Goal: Information Seeking & Learning: Learn about a topic

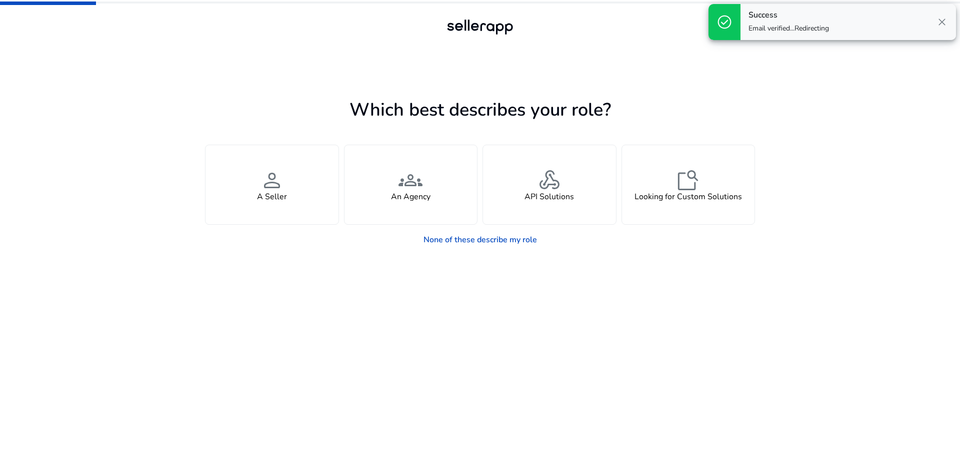
click at [943, 24] on span "close" at bounding box center [942, 22] width 12 height 12
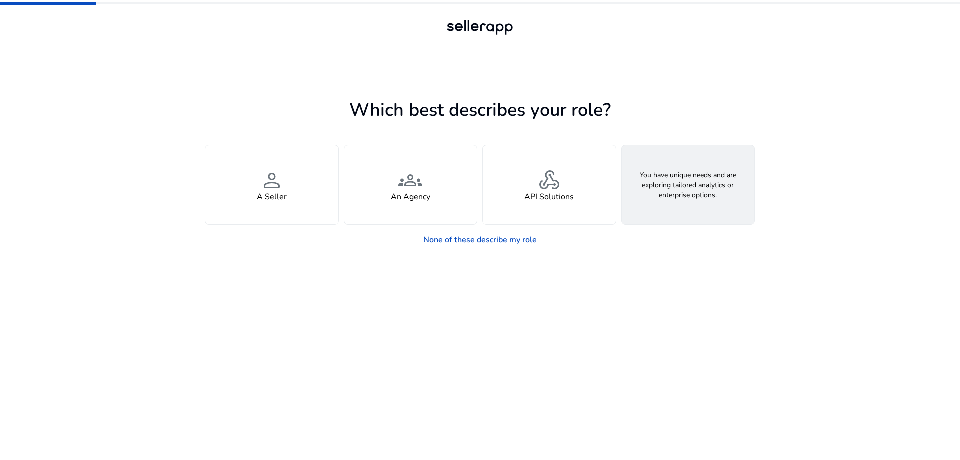
click at [714, 189] on div "feature_search Looking for Custom Solutions" at bounding box center [688, 184] width 133 height 79
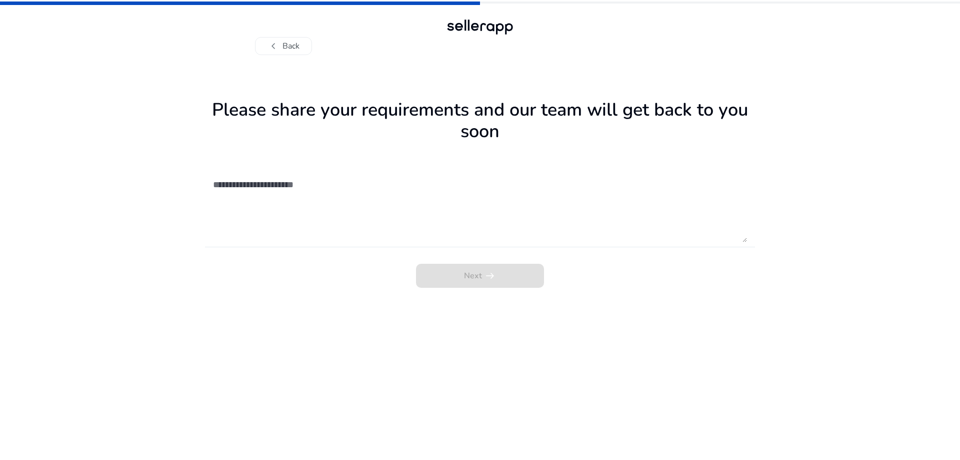
click at [243, 203] on textarea at bounding box center [480, 206] width 534 height 71
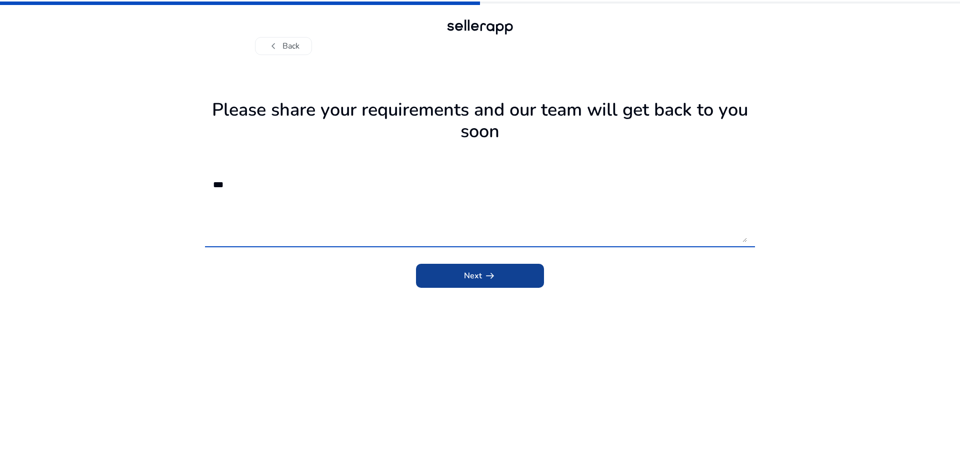
type textarea "**"
click at [443, 279] on span "submit" at bounding box center [480, 276] width 128 height 24
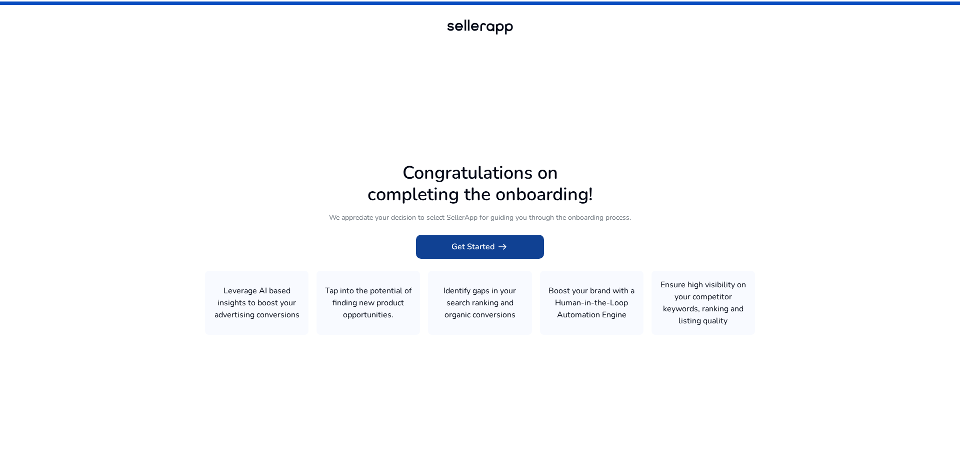
click at [493, 250] on span "Get Started arrow_right_alt" at bounding box center [480, 247] width 57 height 12
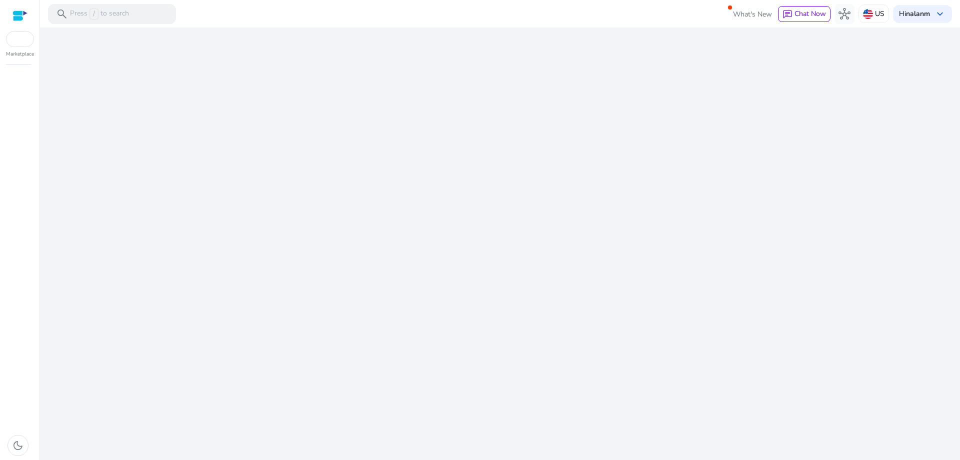
click at [493, 250] on div "We are getting things ready for you..." at bounding box center [500, 244] width 912 height 432
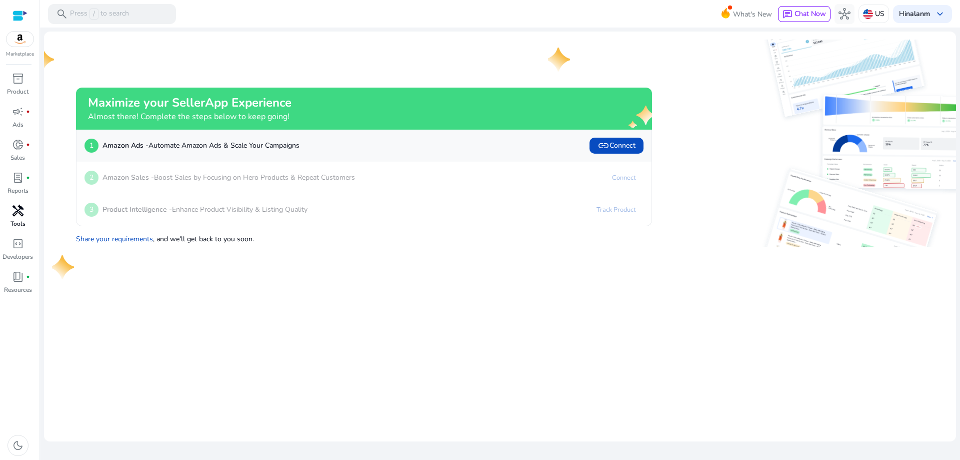
click at [15, 216] on span "handyman" at bounding box center [18, 211] width 12 height 12
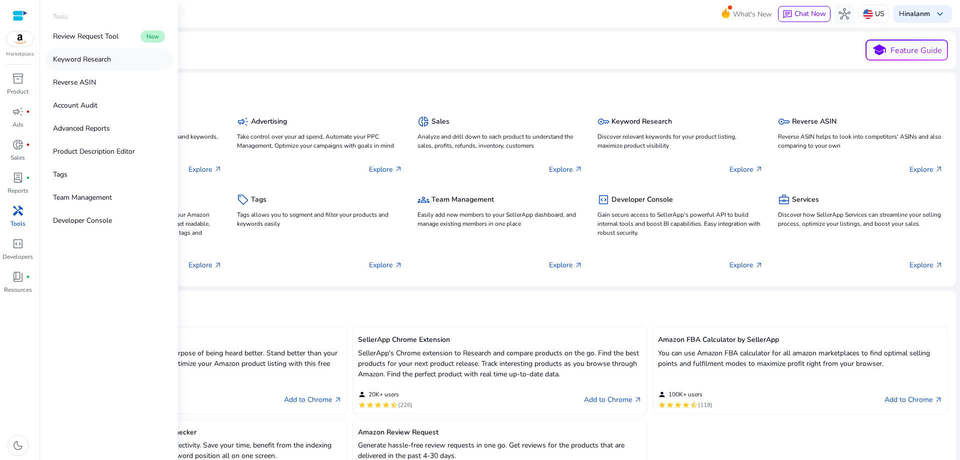
click at [87, 62] on p "Keyword Research" at bounding box center [82, 59] width 58 height 11
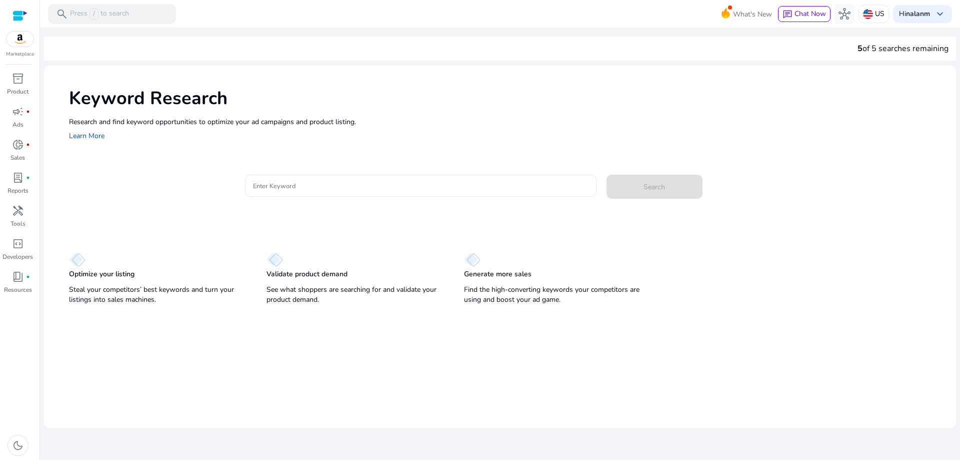
click at [298, 182] on input "Enter Keyword" at bounding box center [421, 185] width 336 height 11
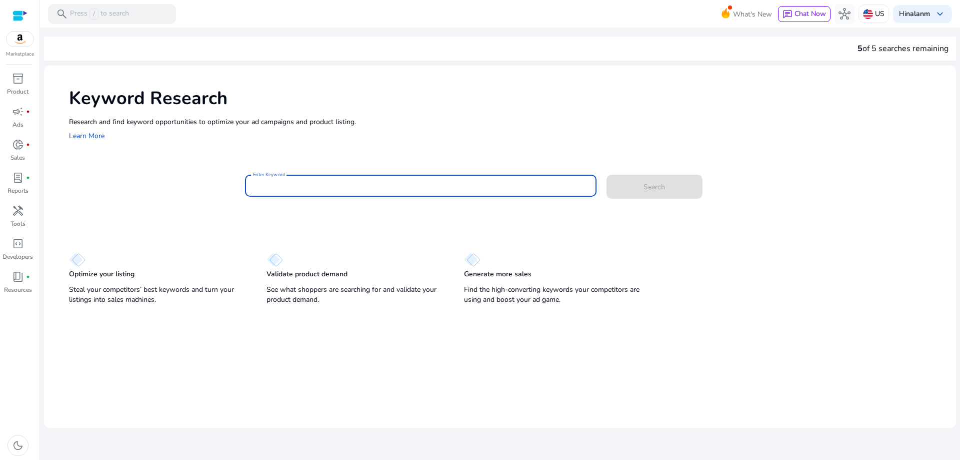
paste input "**********"
type input "**********"
click at [607, 175] on button "Search" at bounding box center [655, 187] width 96 height 24
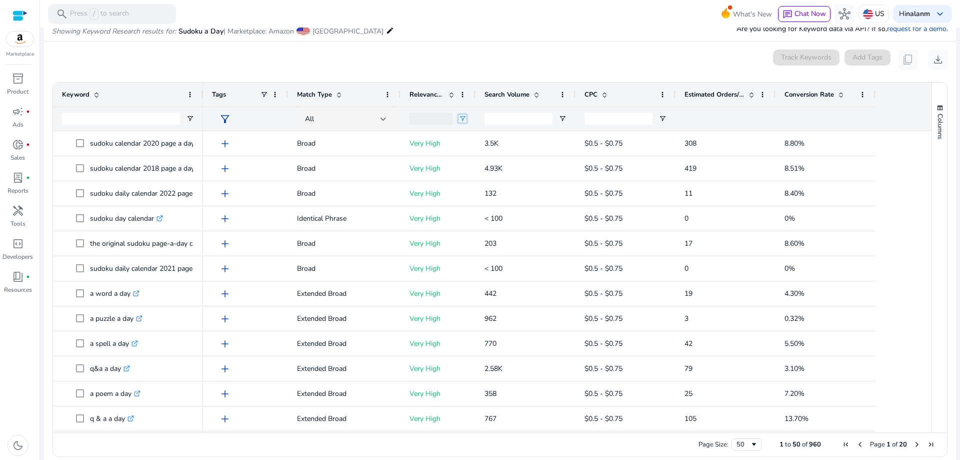
click at [459, 118] on span "Open Filter Menu" at bounding box center [463, 119] width 8 height 8
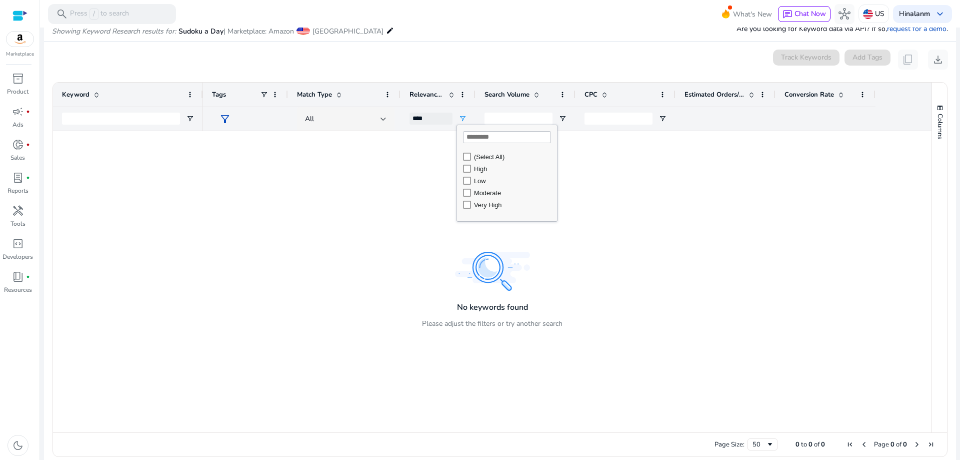
click at [481, 206] on div "Very High" at bounding box center [514, 205] width 80 height 8
type input "**********"
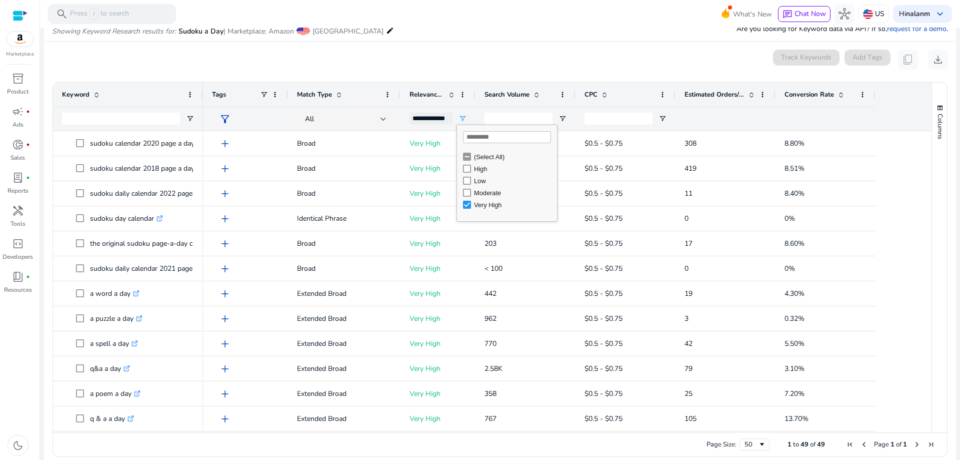
click at [508, 51] on div "0 keyword(s) selected Track Keywords Add Tags content_copy download" at bounding box center [500, 60] width 896 height 20
click at [841, 94] on span at bounding box center [841, 95] width 8 height 8
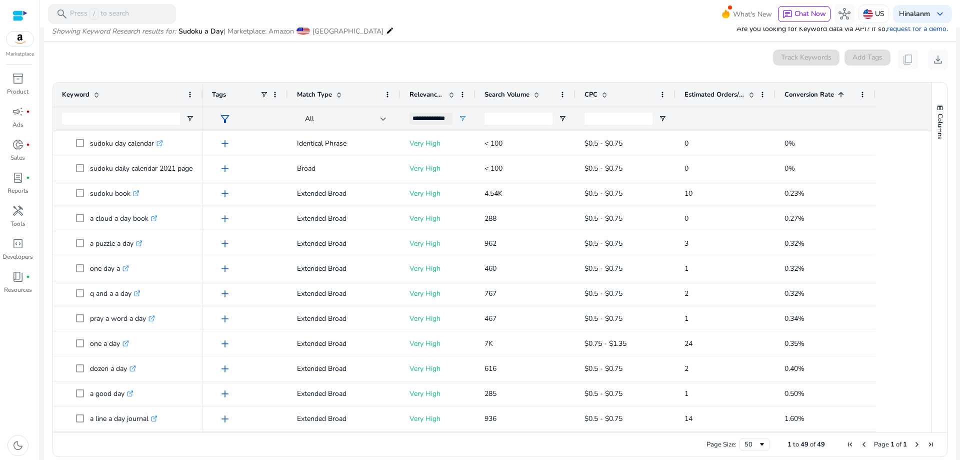
click at [841, 94] on span at bounding box center [841, 95] width 8 height 8
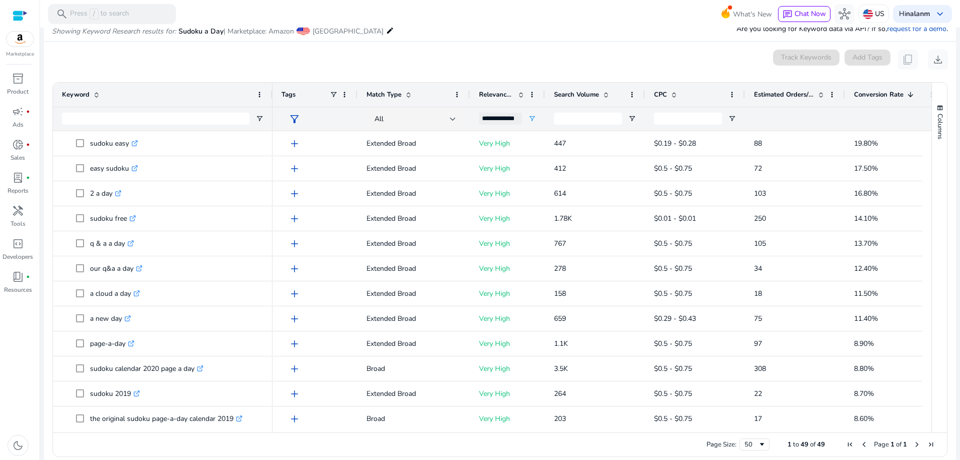
drag, startPoint x: 201, startPoint y: 91, endPoint x: 271, endPoint y: 96, distance: 69.7
click at [271, 96] on div at bounding box center [272, 95] width 4 height 24
click at [114, 116] on input "Keyword Filter Input" at bounding box center [156, 119] width 188 height 12
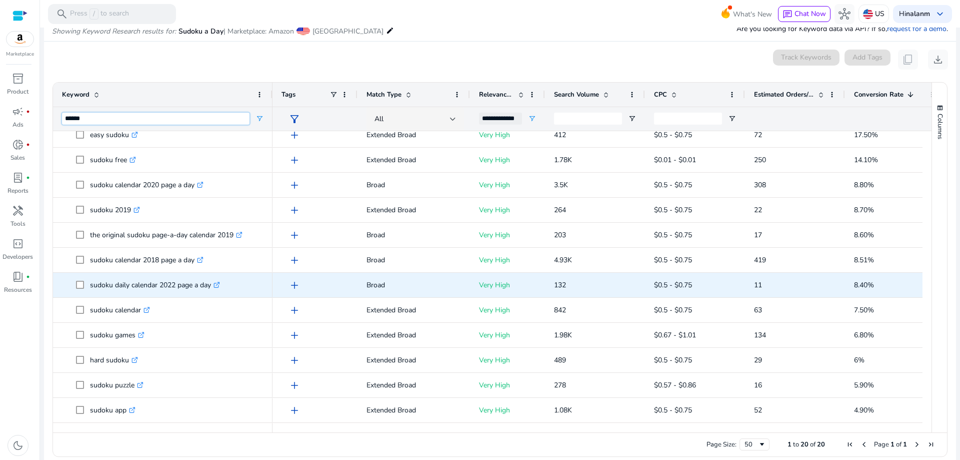
type input "******"
drag, startPoint x: 91, startPoint y: 285, endPoint x: 180, endPoint y: 290, distance: 89.6
click at [180, 290] on p "sudoku daily calendar 2022 page a day .st0{fill:#2c8af8}" at bounding box center [155, 285] width 130 height 21
copy p "sudoku daily calendar 2022"
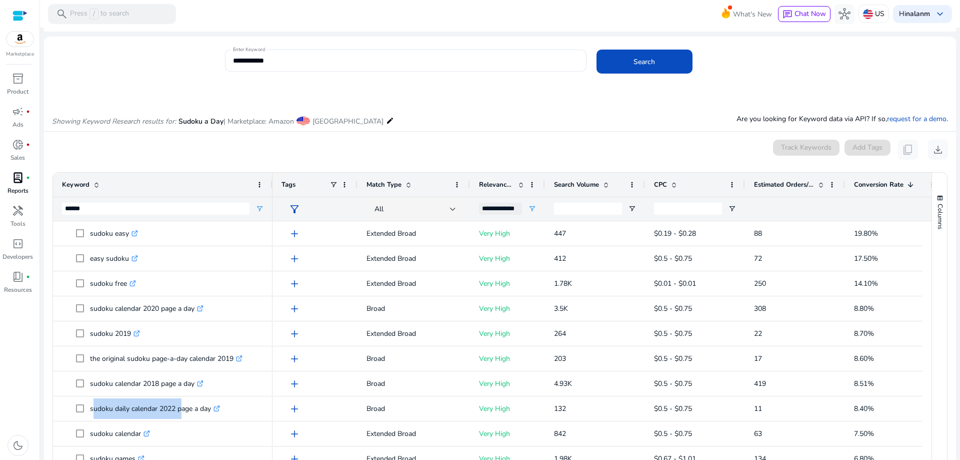
click at [20, 186] on link "lab_profile fiber_manual_record Reports" at bounding box center [18, 186] width 36 height 33
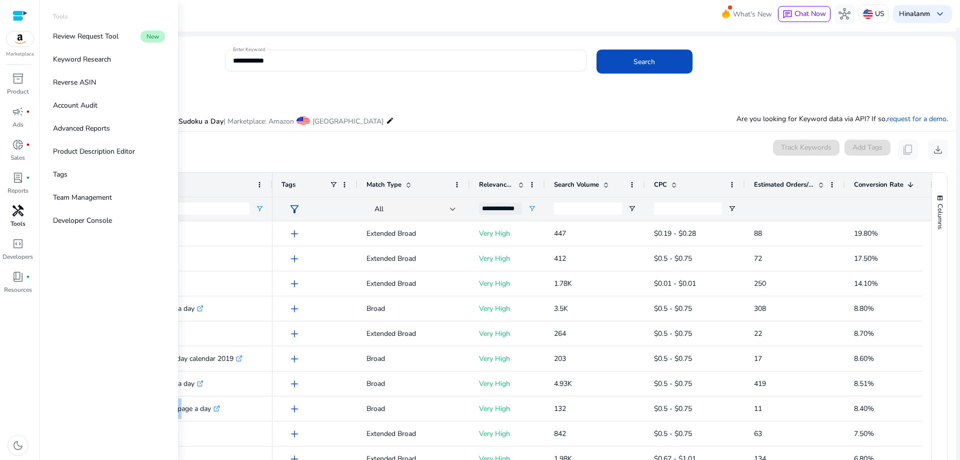
click at [17, 220] on p "Tools" at bounding box center [18, 223] width 15 height 9
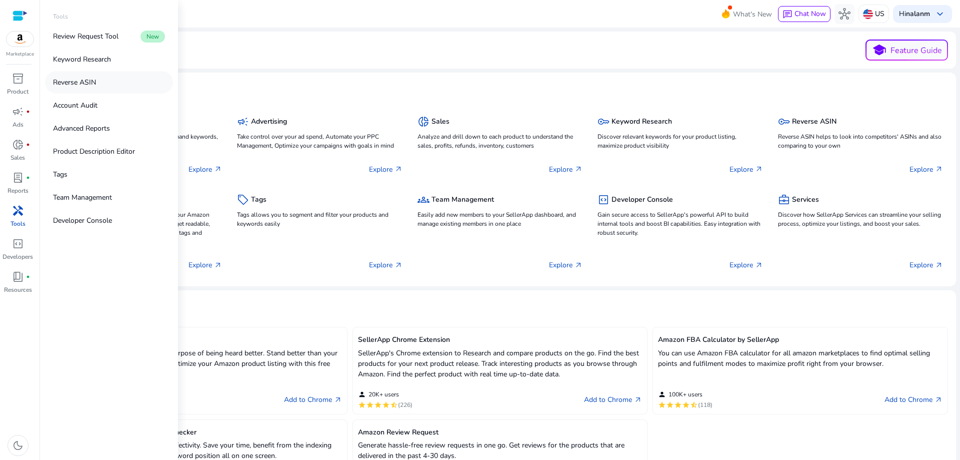
click at [82, 85] on p "Reverse ASIN" at bounding box center [74, 82] width 43 height 11
click at [82, 86] on p "Reverse ASIN" at bounding box center [74, 82] width 43 height 11
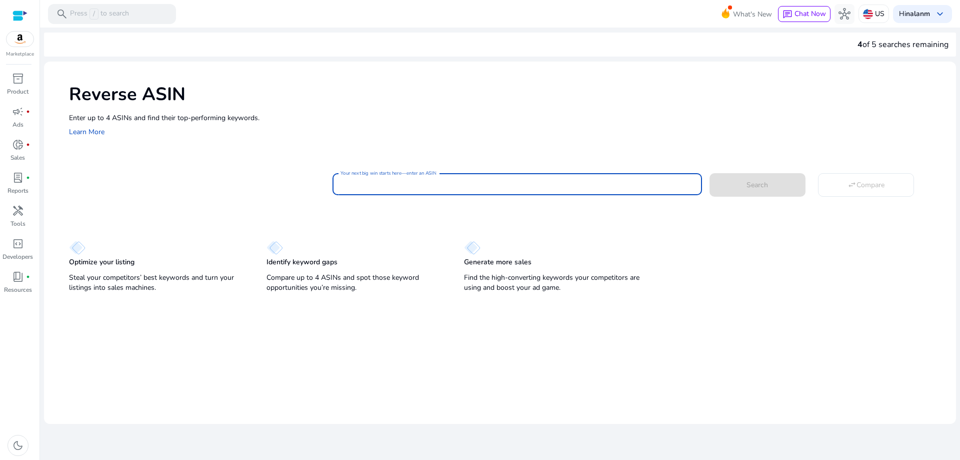
click at [378, 183] on input "Your next big win starts here—enter an ASIN" at bounding box center [517, 184] width 353 height 11
paste input "**********"
type input "**********"
click at [710, 173] on button "Search" at bounding box center [758, 184] width 96 height 23
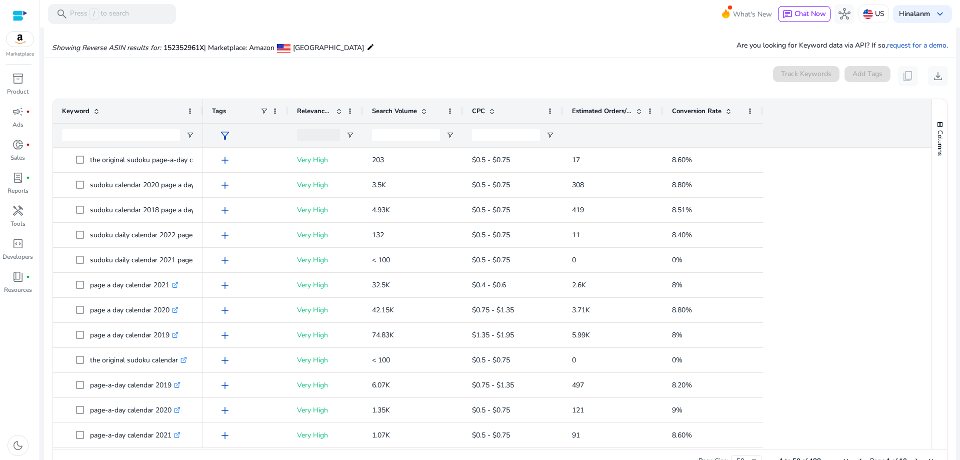
scroll to position [107, 0]
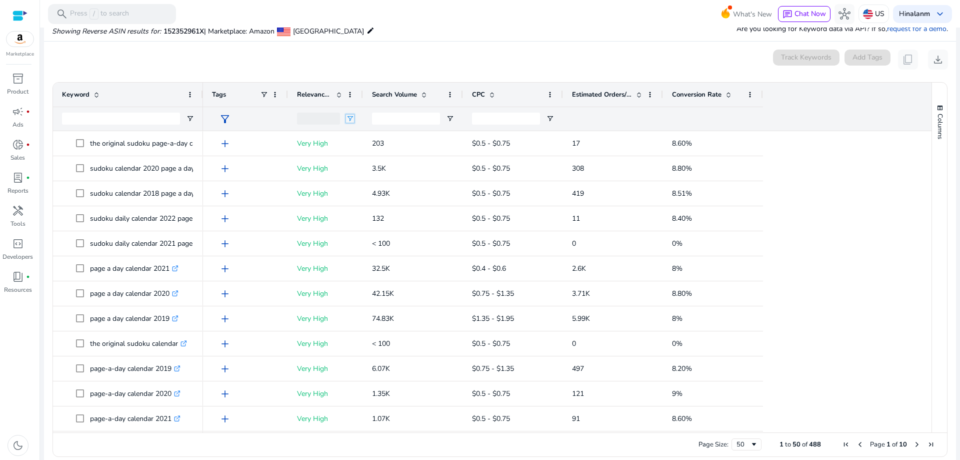
click at [350, 119] on span "Open Filter Menu" at bounding box center [350, 119] width 8 height 8
click at [364, 155] on div "(Select All)" at bounding box center [402, 157] width 80 height 8
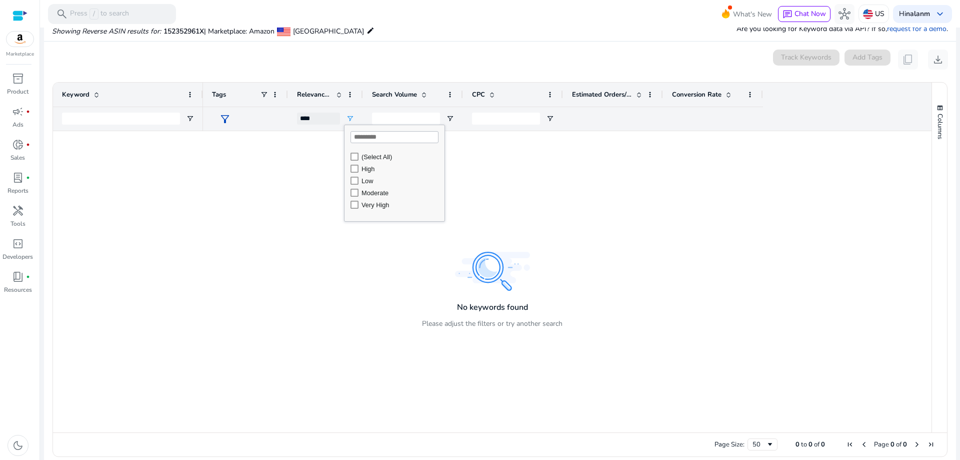
click at [368, 208] on div "Very High" at bounding box center [402, 205] width 80 height 8
type input "**********"
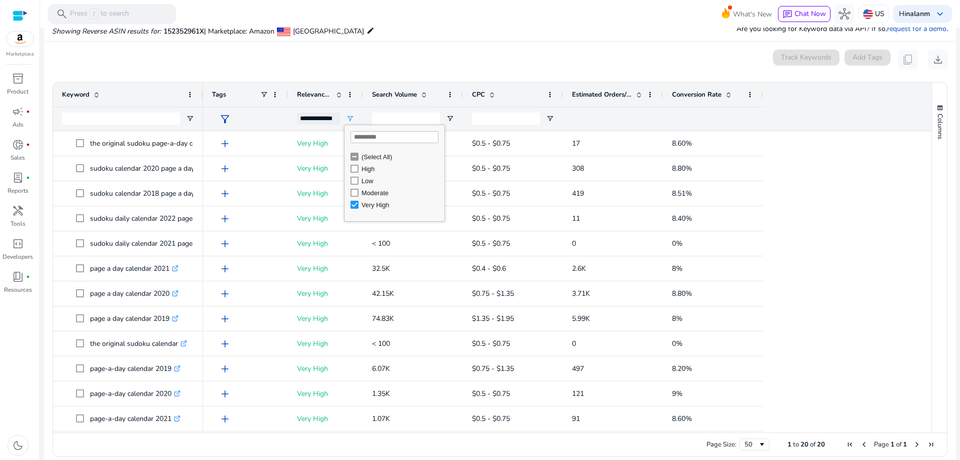
click at [732, 93] on span at bounding box center [729, 95] width 8 height 8
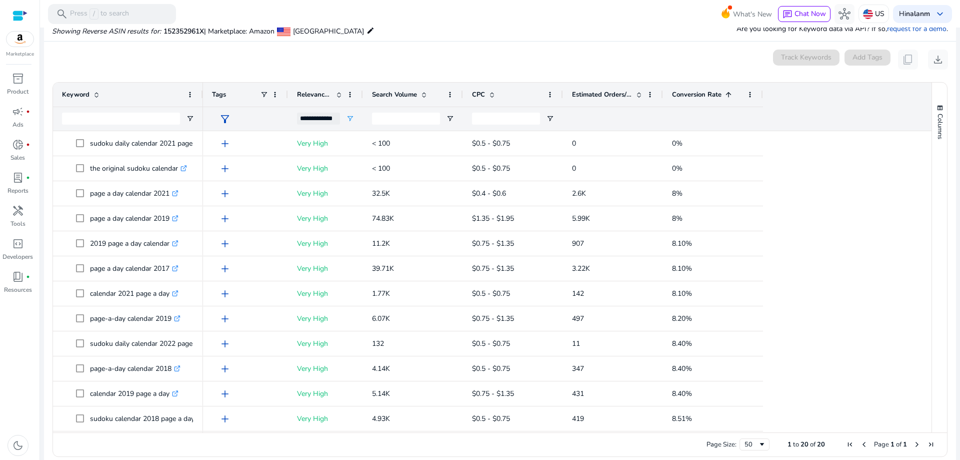
click at [732, 93] on span at bounding box center [729, 95] width 8 height 8
click at [204, 92] on div "Tags" at bounding box center [245, 95] width 85 height 24
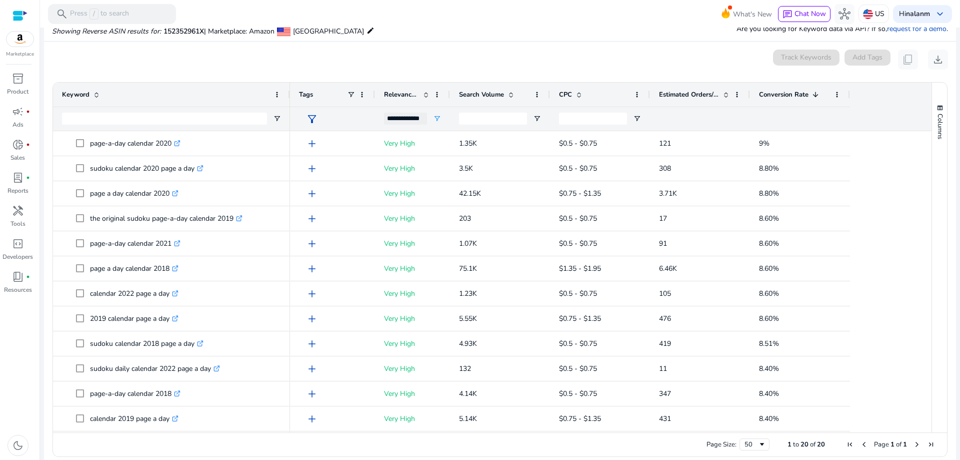
drag, startPoint x: 201, startPoint y: 100, endPoint x: 289, endPoint y: 98, distance: 88.1
click at [289, 98] on div at bounding box center [290, 95] width 4 height 24
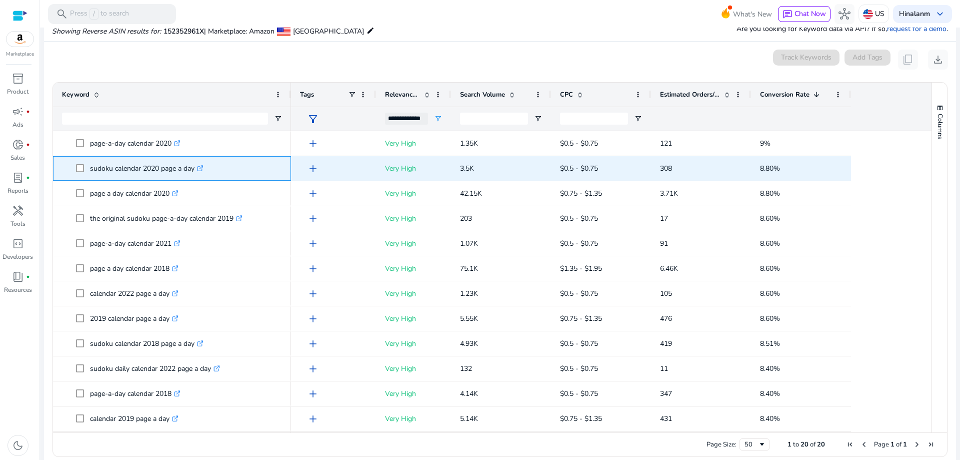
drag, startPoint x: 91, startPoint y: 171, endPoint x: 198, endPoint y: 172, distance: 106.5
click at [198, 172] on p "sudoku calendar 2020 page a day .st0{fill:#2c8af8}" at bounding box center [147, 168] width 114 height 21
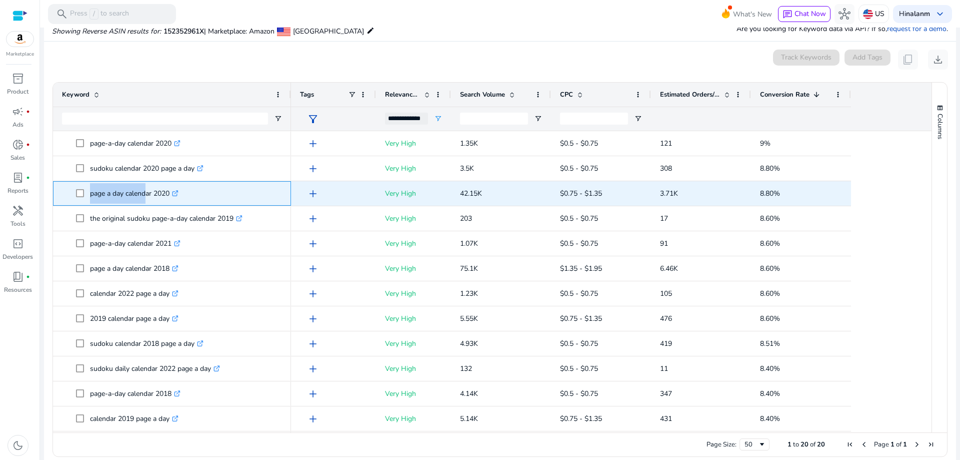
drag, startPoint x: 87, startPoint y: 196, endPoint x: 142, endPoint y: 197, distance: 54.5
click at [142, 197] on span "page a day calendar 2020 .st0{fill:#2c8af8}" at bounding box center [179, 193] width 206 height 21
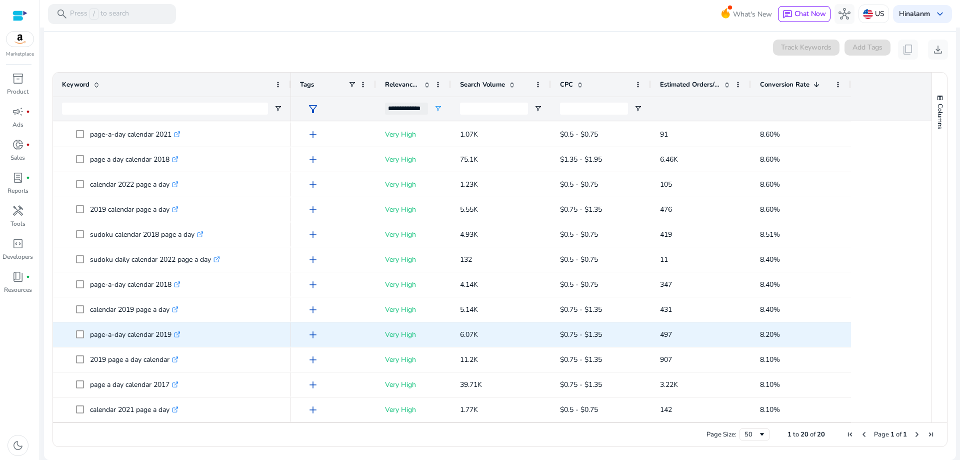
scroll to position [33, 0]
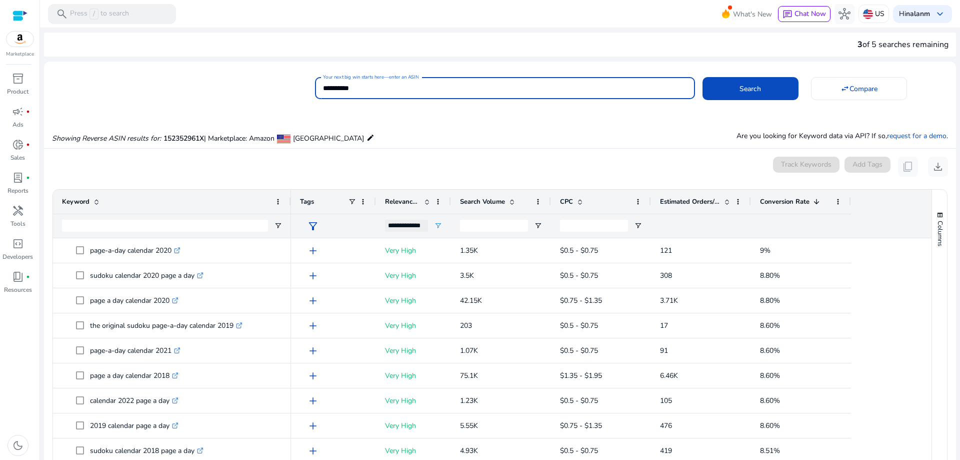
drag, startPoint x: 387, startPoint y: 92, endPoint x: 182, endPoint y: 85, distance: 204.7
click at [186, 82] on div "**********" at bounding box center [496, 87] width 904 height 25
paste input
type input "**********"
click at [703, 77] on button "Search" at bounding box center [751, 88] width 96 height 23
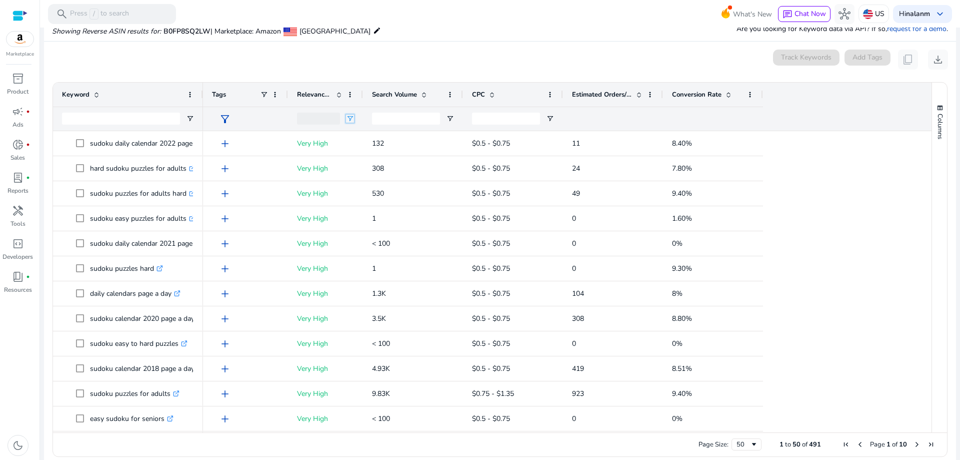
click at [348, 115] on span "Open Filter Menu" at bounding box center [350, 119] width 8 height 8
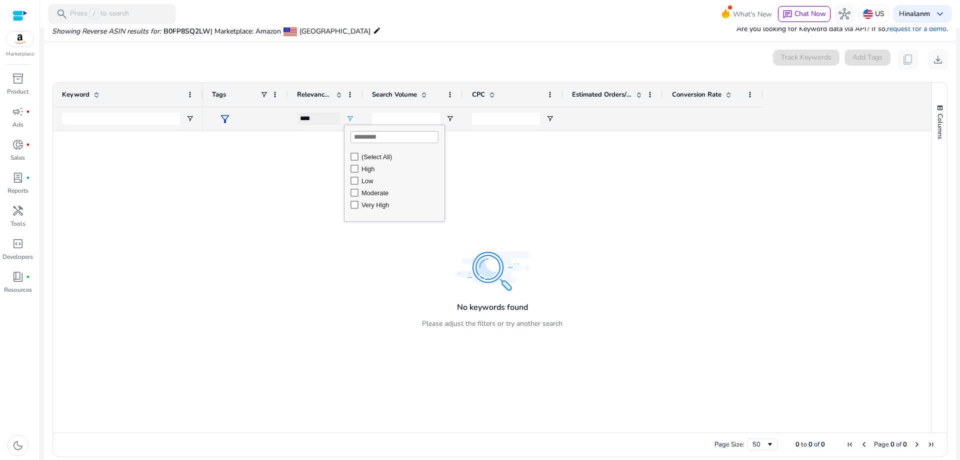
click at [377, 202] on div "Very High" at bounding box center [402, 205] width 80 height 8
type input "**********"
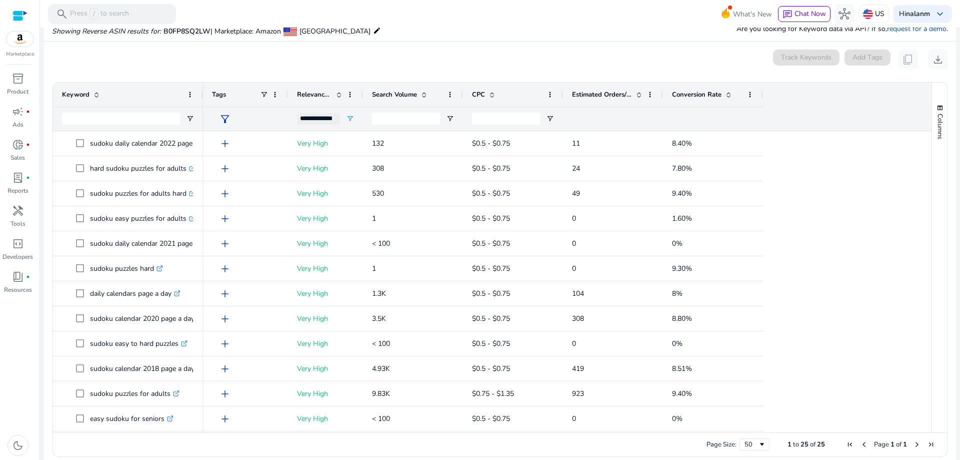
drag, startPoint x: 388, startPoint y: 33, endPoint x: 423, endPoint y: 52, distance: 40.1
click at [388, 33] on div "Showing Reverse ASIN results for: B0FP8SQ2LW | Marketplace: Amazon United State…" at bounding box center [500, 20] width 912 height 41
click at [735, 90] on div "Conversion Rate" at bounding box center [707, 94] width 71 height 19
click at [730, 93] on span at bounding box center [729, 95] width 8 height 8
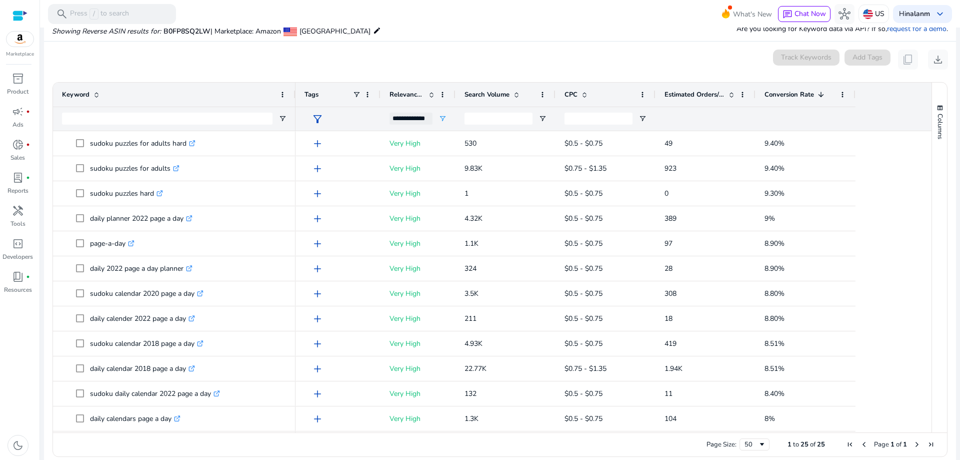
drag, startPoint x: 201, startPoint y: 96, endPoint x: 291, endPoint y: 122, distance: 93.2
click at [292, 122] on div "Keyword" at bounding box center [174, 107] width 243 height 48
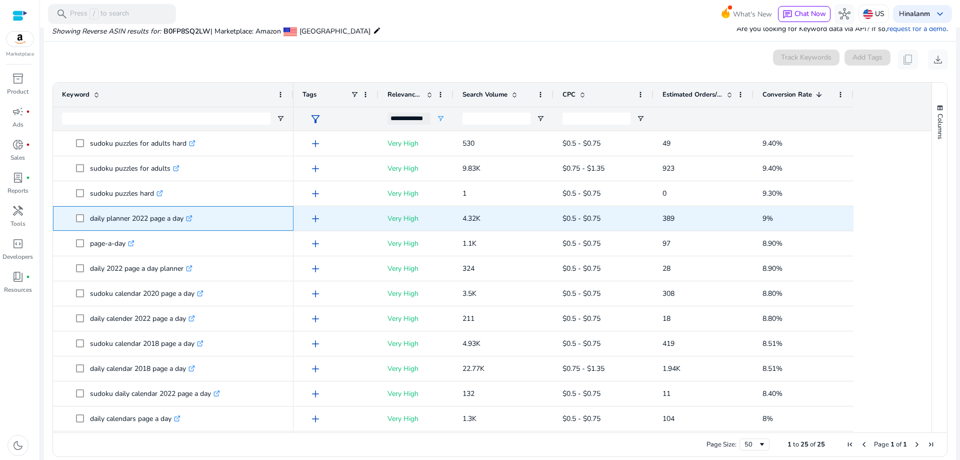
drag, startPoint x: 87, startPoint y: 219, endPoint x: 186, endPoint y: 224, distance: 99.1
click at [186, 224] on span "daily planner 2022 page a day .st0{fill:#2c8af8}" at bounding box center [180, 218] width 209 height 21
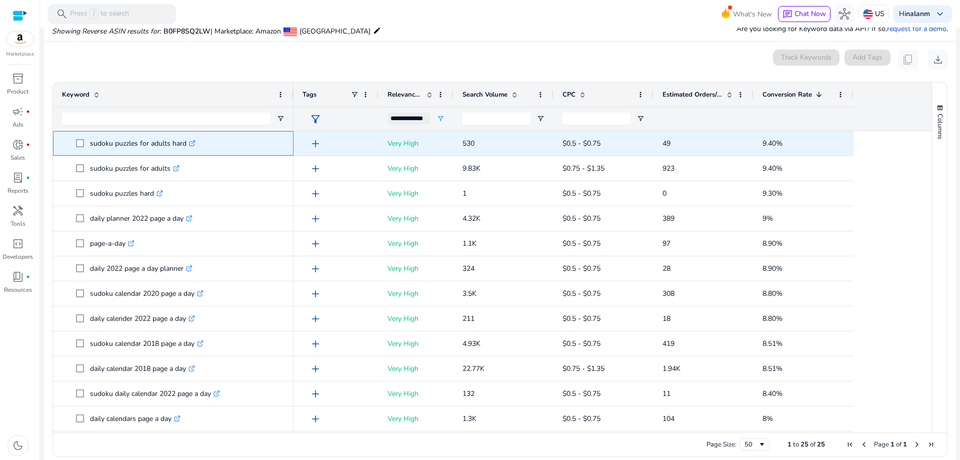
drag, startPoint x: 90, startPoint y: 142, endPoint x: 189, endPoint y: 148, distance: 99.7
click at [189, 148] on span "sudoku puzzles for adults hard .st0{fill:#2c8af8}" at bounding box center [180, 143] width 209 height 21
copy span "sudoku puzzles for adults hard"
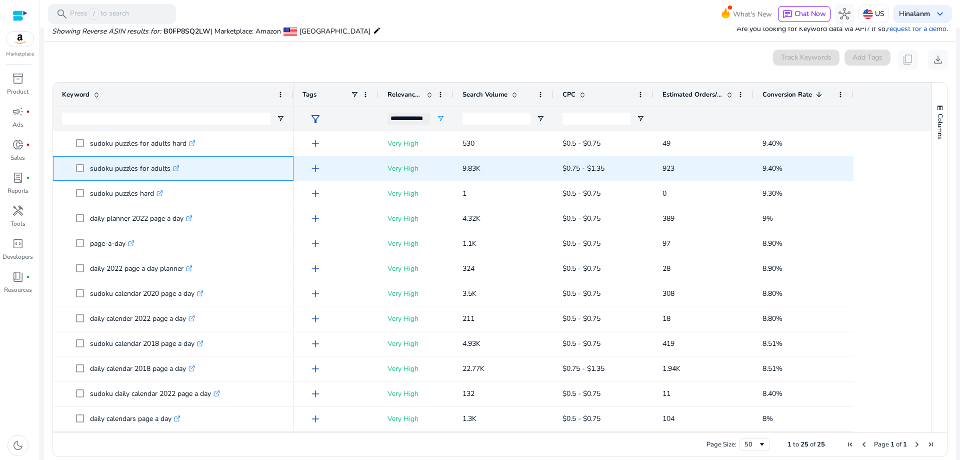
drag, startPoint x: 92, startPoint y: 170, endPoint x: 171, endPoint y: 170, distance: 79.5
click at [172, 170] on p "sudoku puzzles for adults .st0{fill:#2c8af8}" at bounding box center [135, 168] width 90 height 21
copy p "sudoku puzzles for adults"
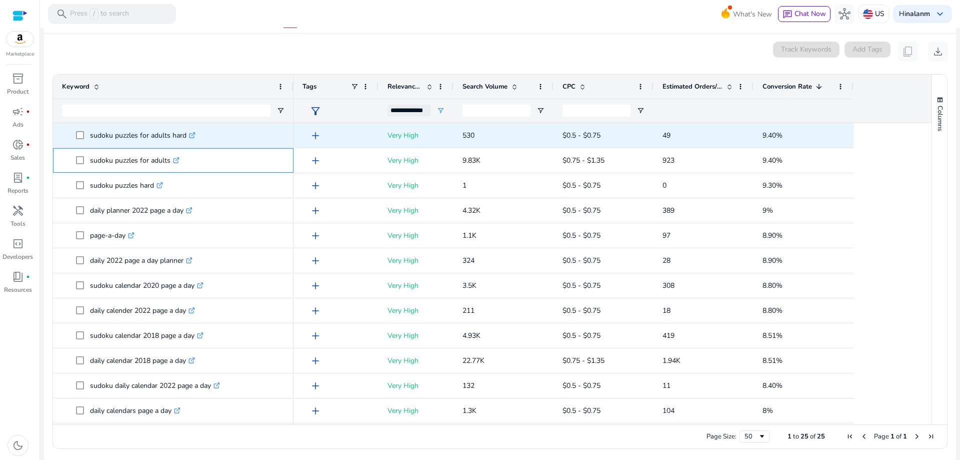
scroll to position [117, 0]
